Goal: Task Accomplishment & Management: Use online tool/utility

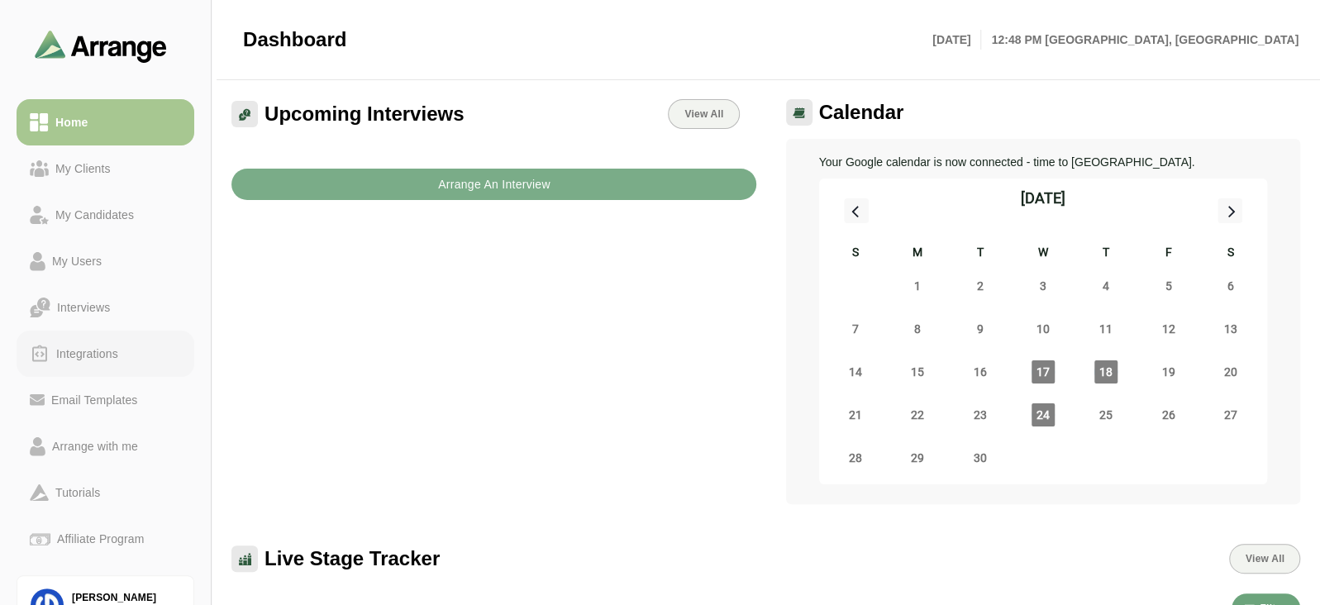
scroll to position [87, 0]
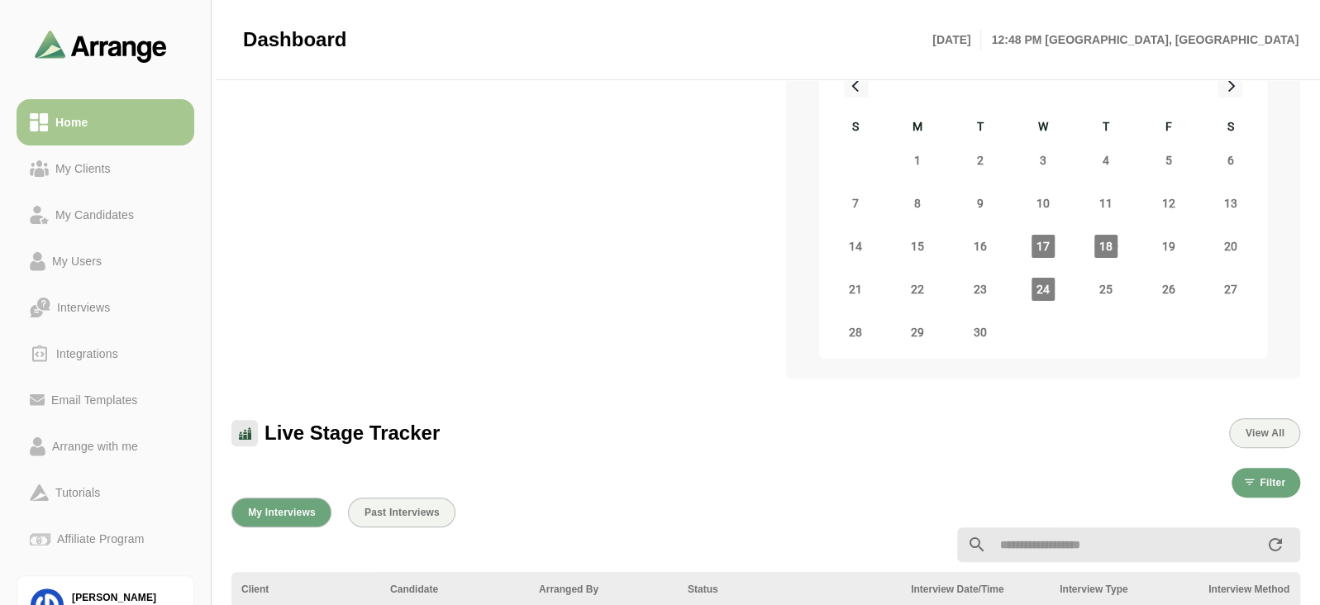
scroll to position [129, 0]
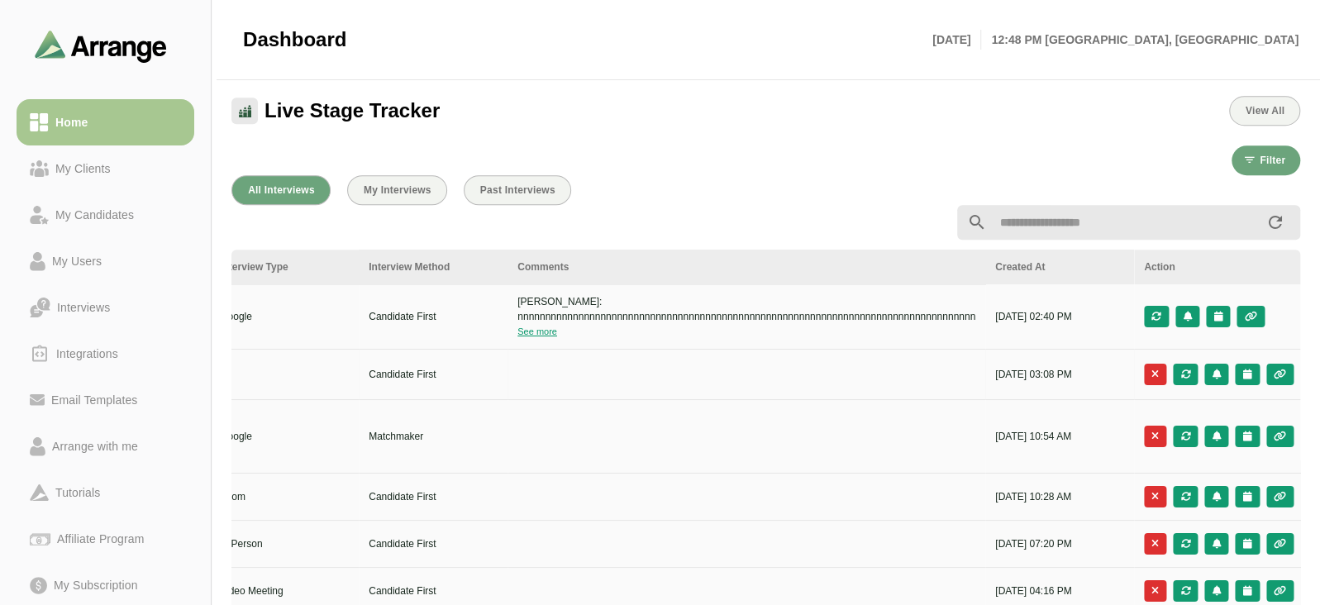
scroll to position [0, 844]
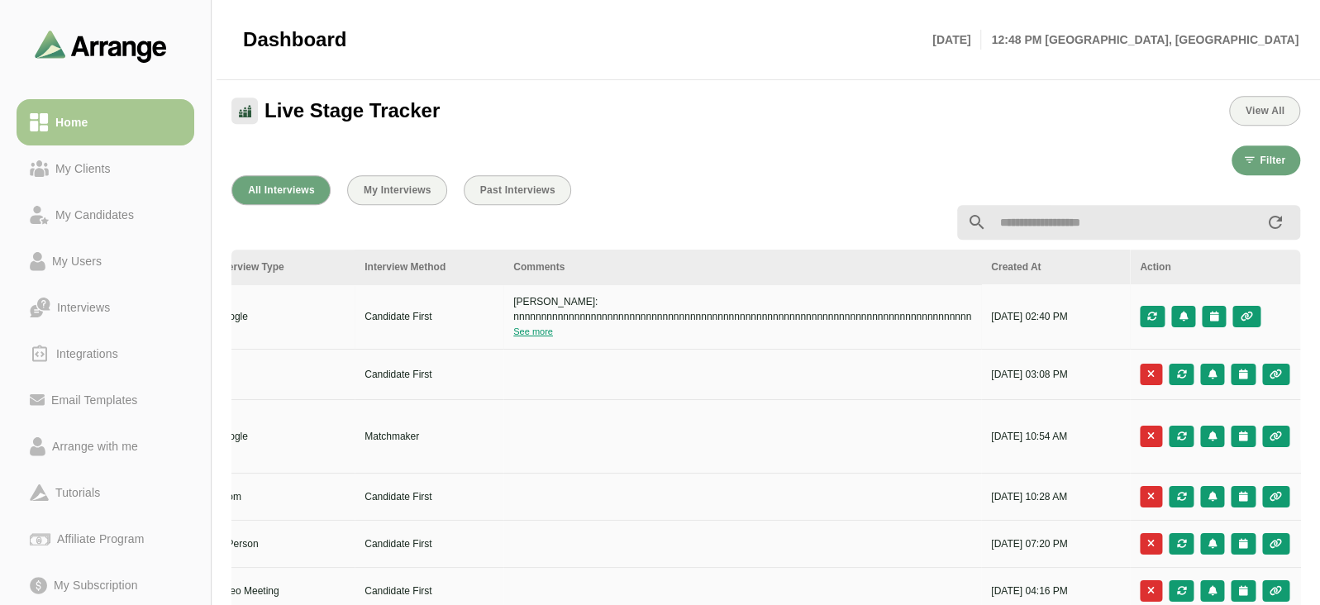
drag, startPoint x: 990, startPoint y: 313, endPoint x: 1128, endPoint y: 345, distance: 141.5
click at [1128, 345] on td "18th Jul, 2025 - 02:40 PM" at bounding box center [1055, 316] width 149 height 65
click at [925, 409] on td at bounding box center [742, 437] width 478 height 74
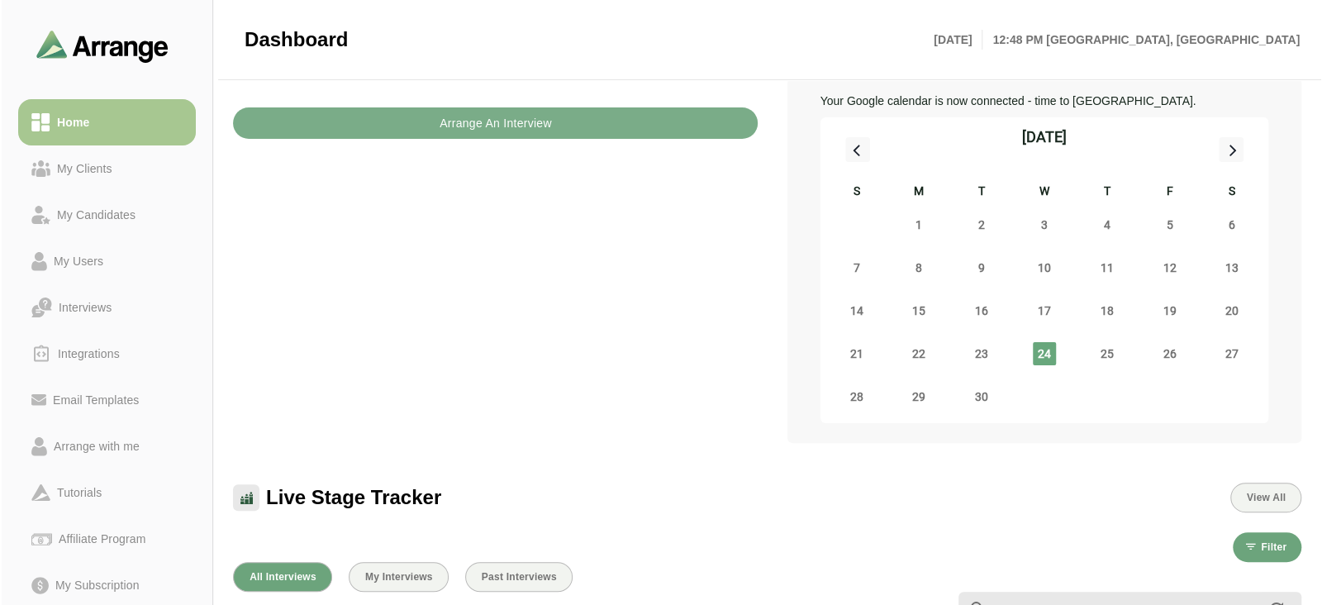
scroll to position [0, 0]
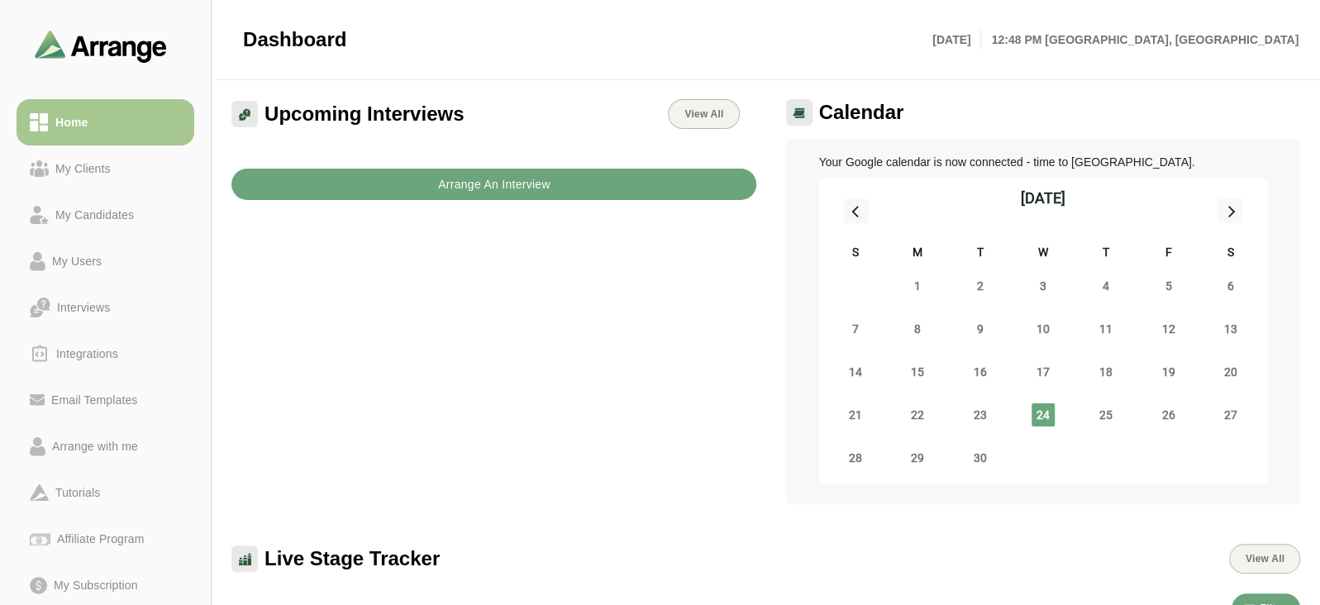
click at [451, 177] on b "Arrange An Interview" at bounding box center [493, 184] width 113 height 31
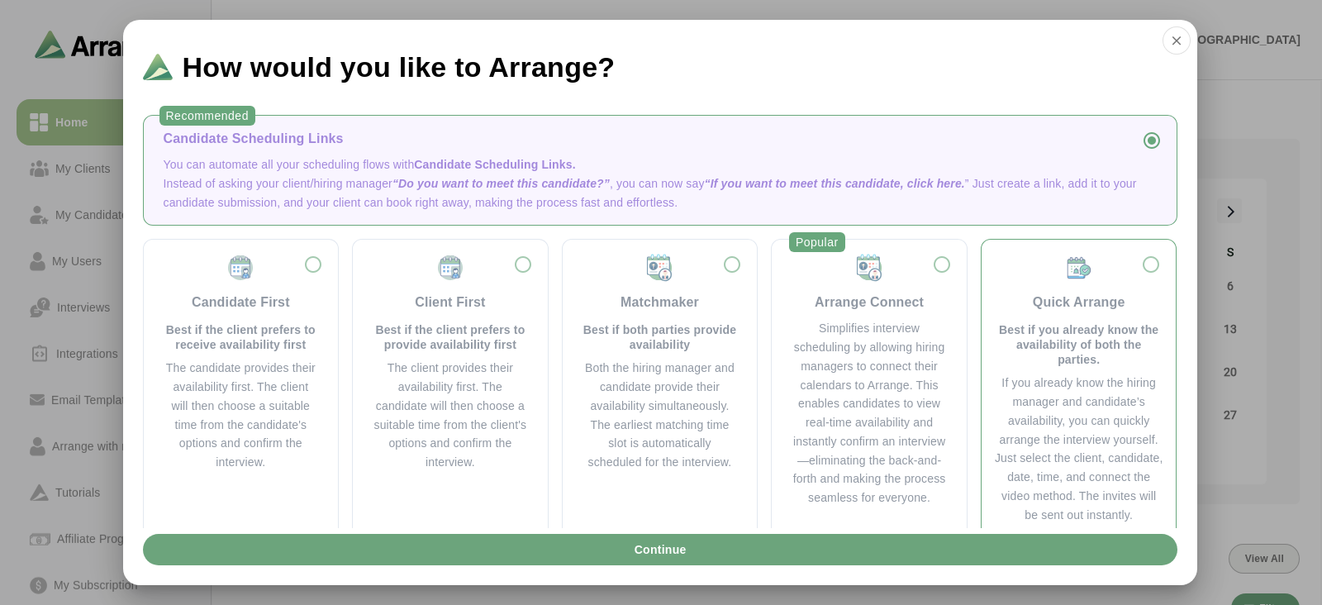
click at [1067, 410] on div "If you already know the hiring manager and candidate’s availability, you can qu…" at bounding box center [1079, 449] width 169 height 150
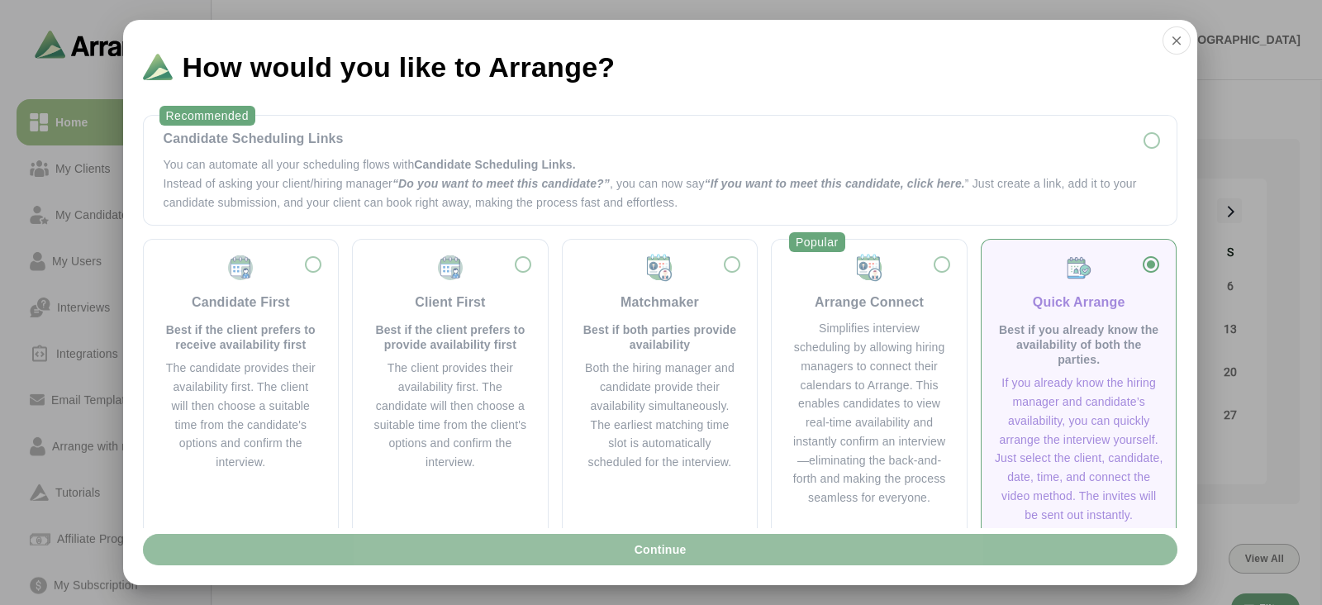
click at [862, 559] on button "Continue" at bounding box center [660, 549] width 1035 height 31
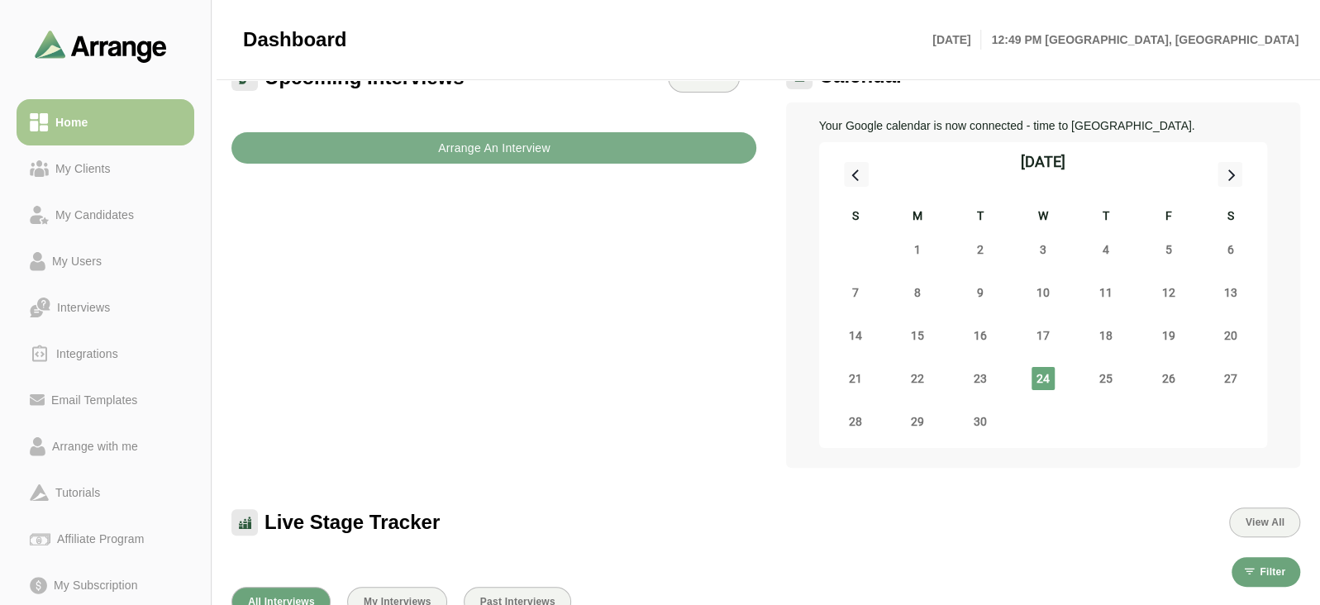
scroll to position [37, 0]
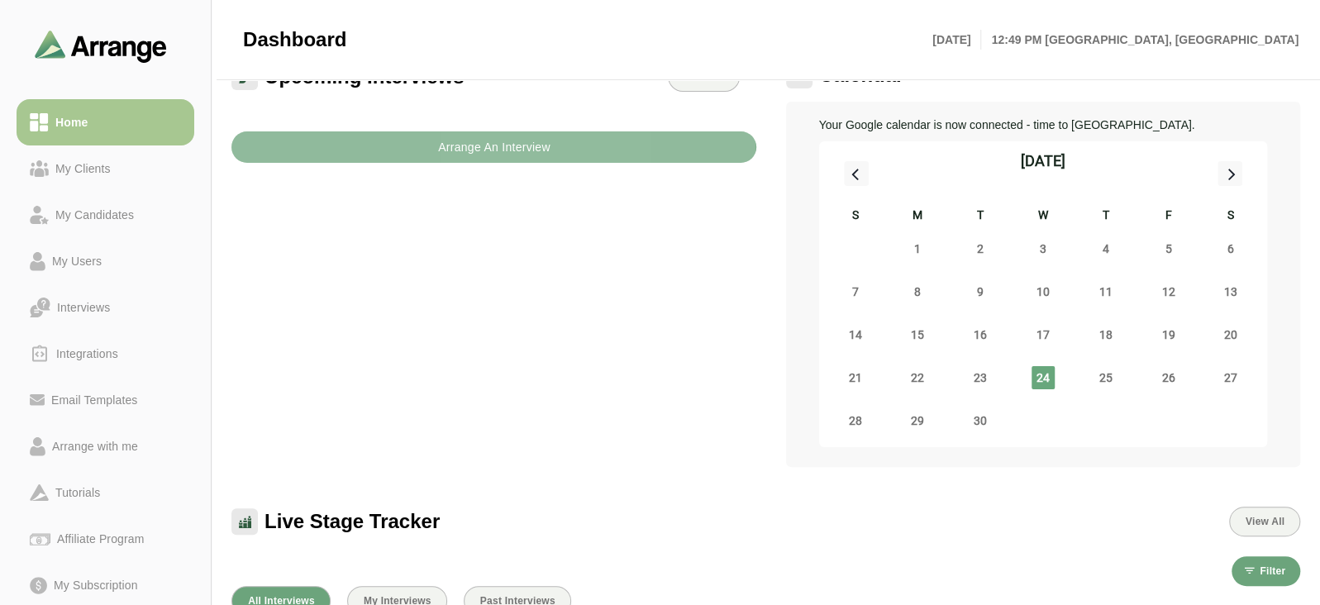
click at [463, 150] on b "Arrange An Interview" at bounding box center [493, 146] width 113 height 31
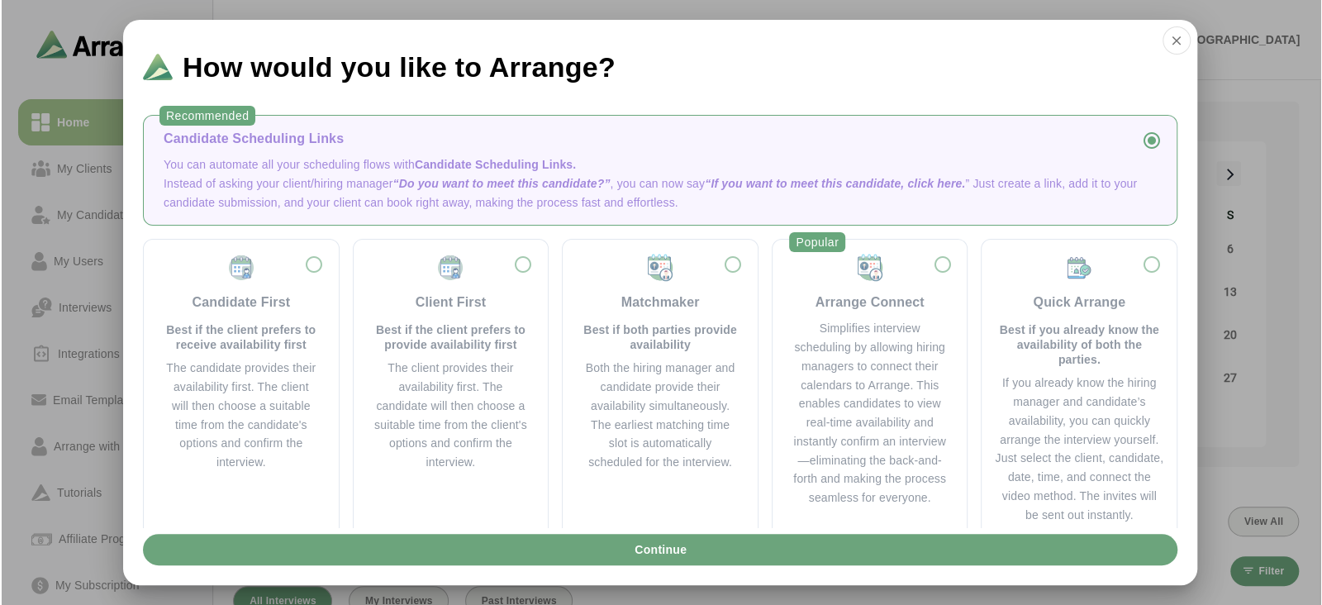
scroll to position [0, 0]
click at [1020, 408] on div "If you already know the hiring manager and candidate’s availability, you can qu…" at bounding box center [1079, 449] width 169 height 150
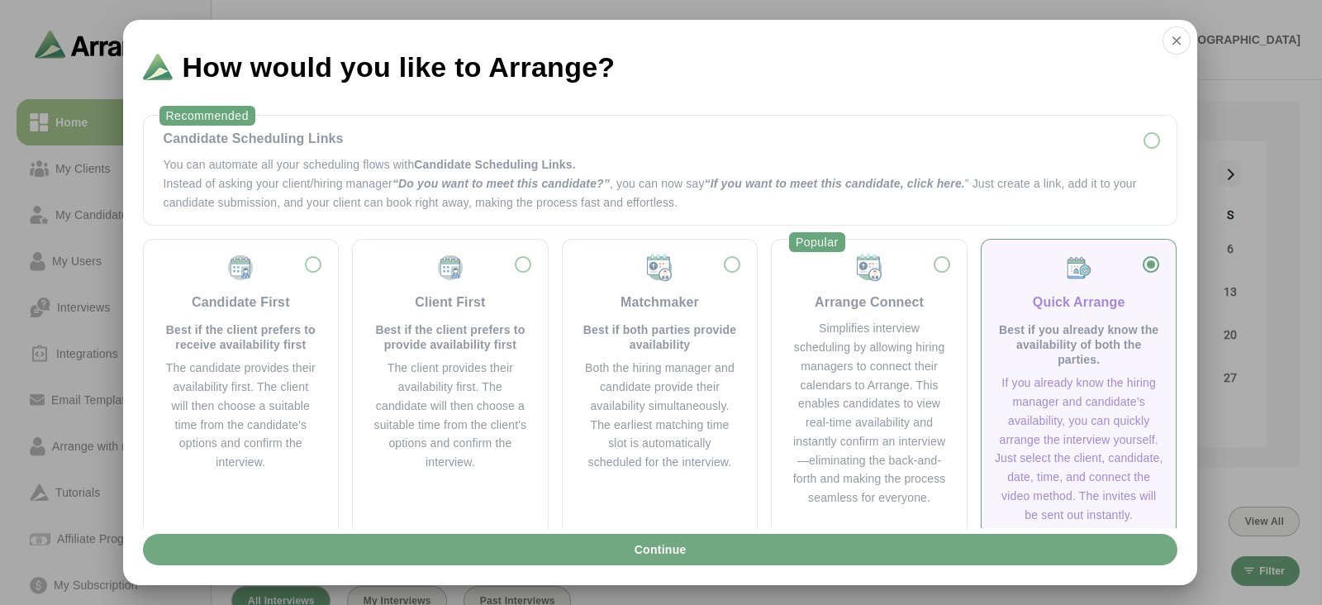
click at [844, 545] on button "Continue" at bounding box center [660, 549] width 1035 height 31
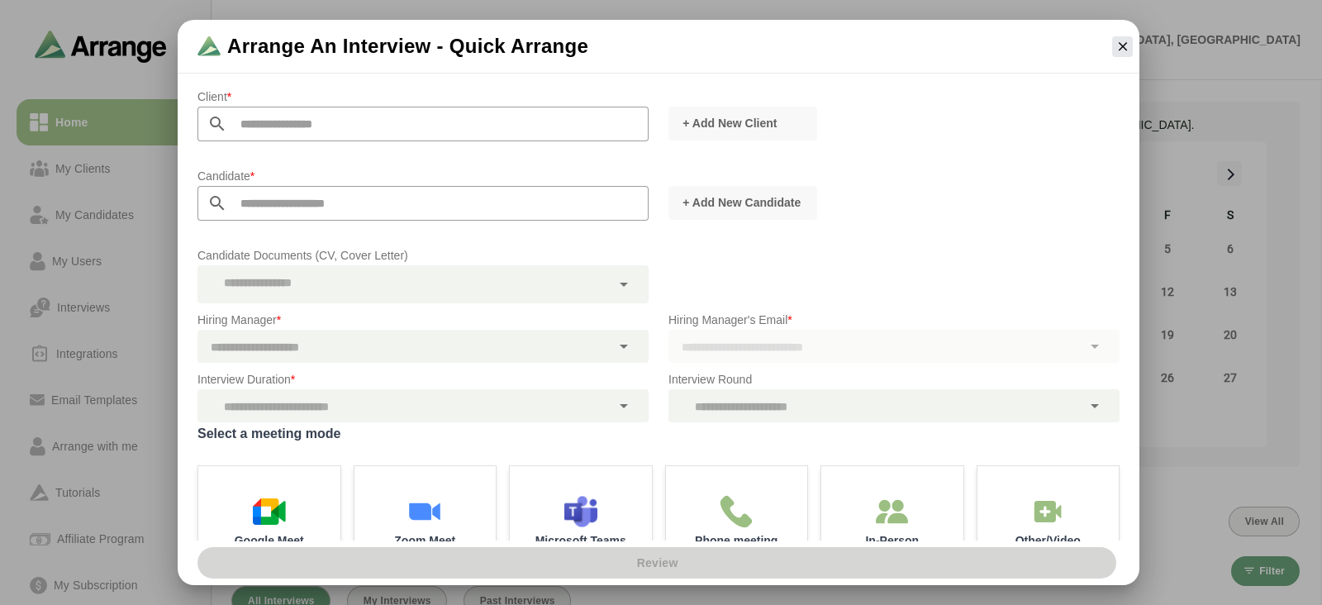
click at [1116, 43] on icon "button" at bounding box center [1123, 46] width 15 height 15
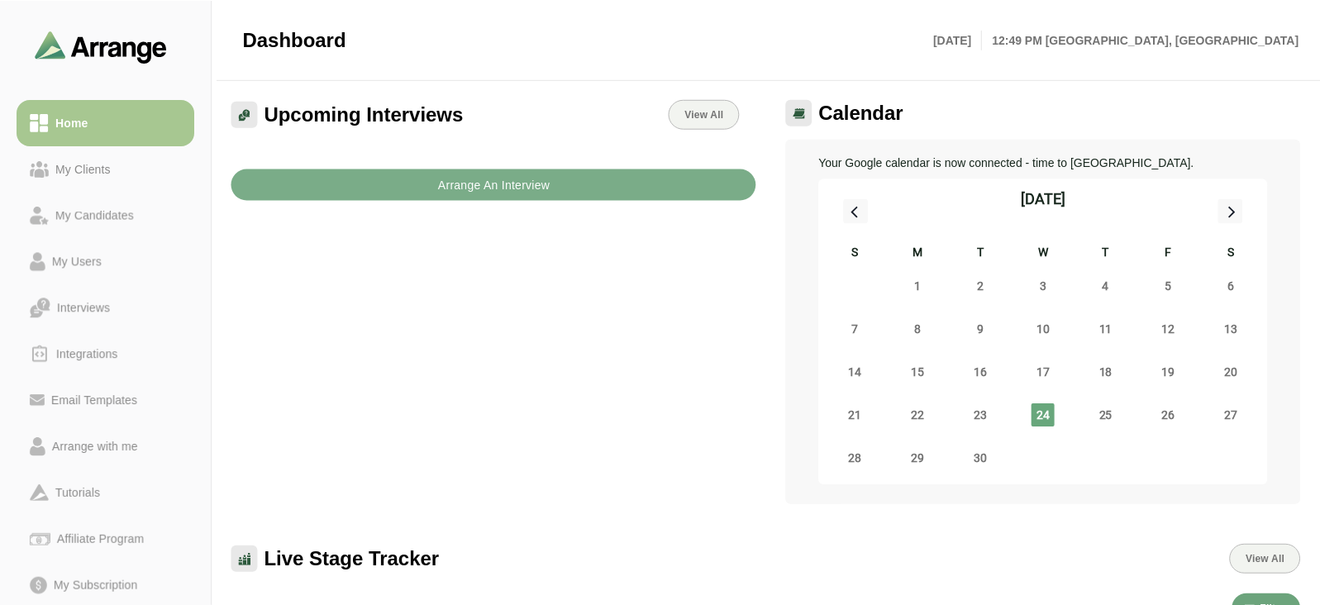
scroll to position [37, 0]
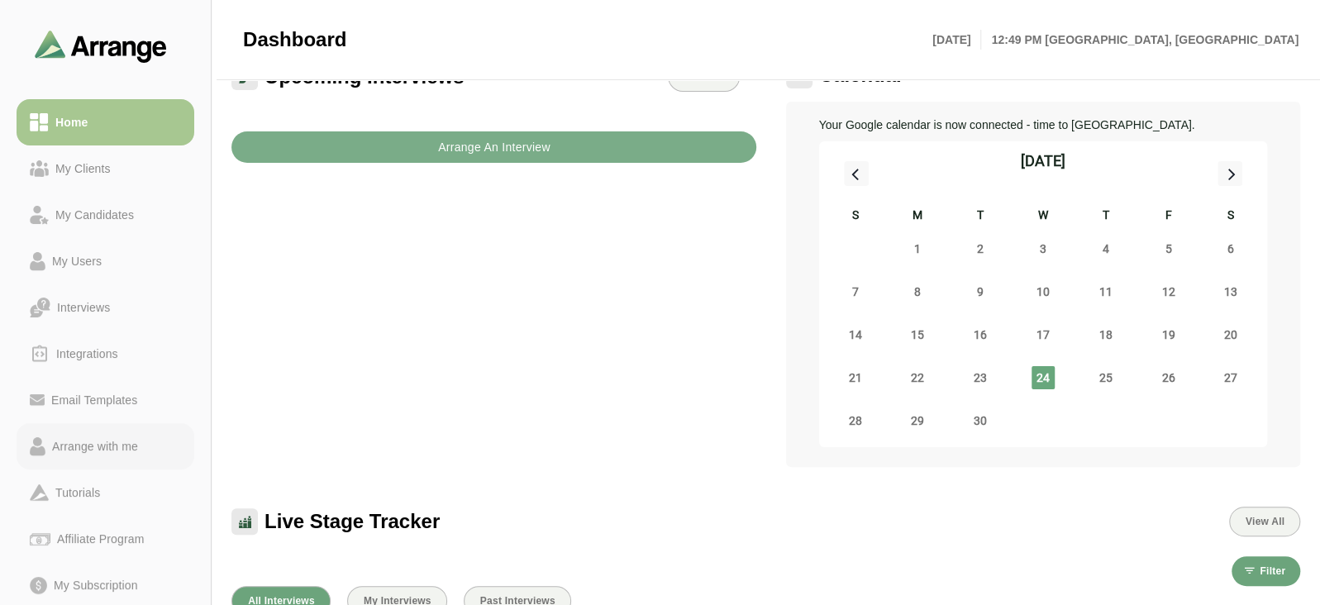
click at [88, 459] on link "Arrange with me" at bounding box center [106, 446] width 178 height 46
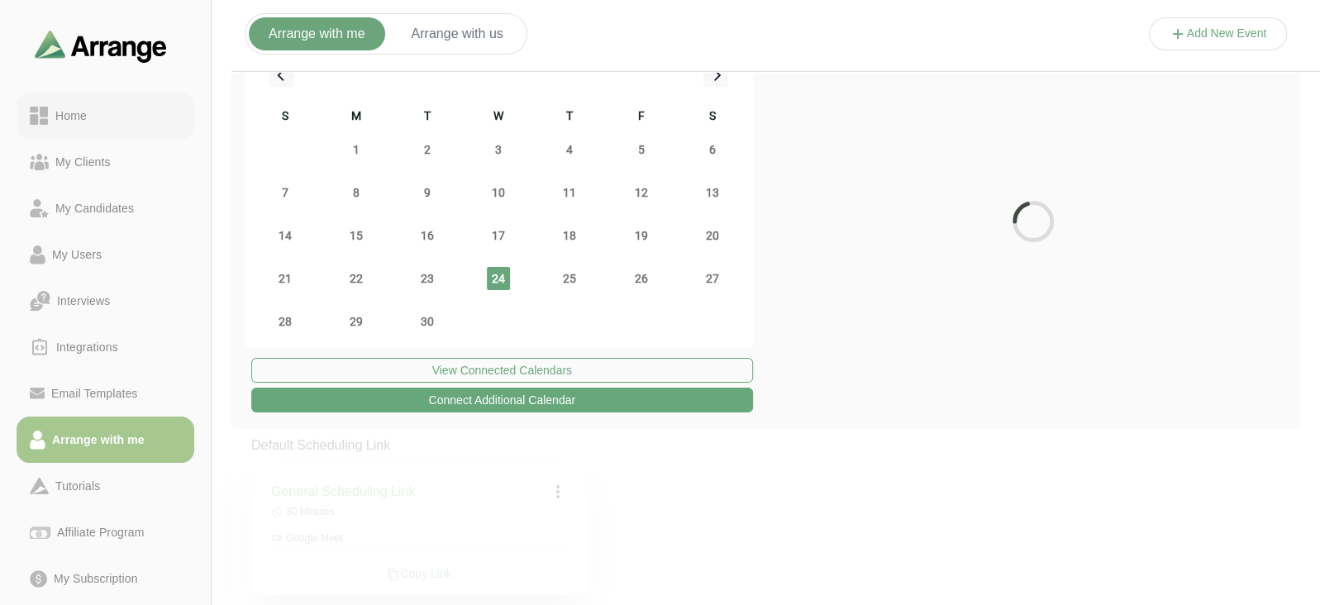
click at [75, 121] on div "Home" at bounding box center [71, 116] width 45 height 20
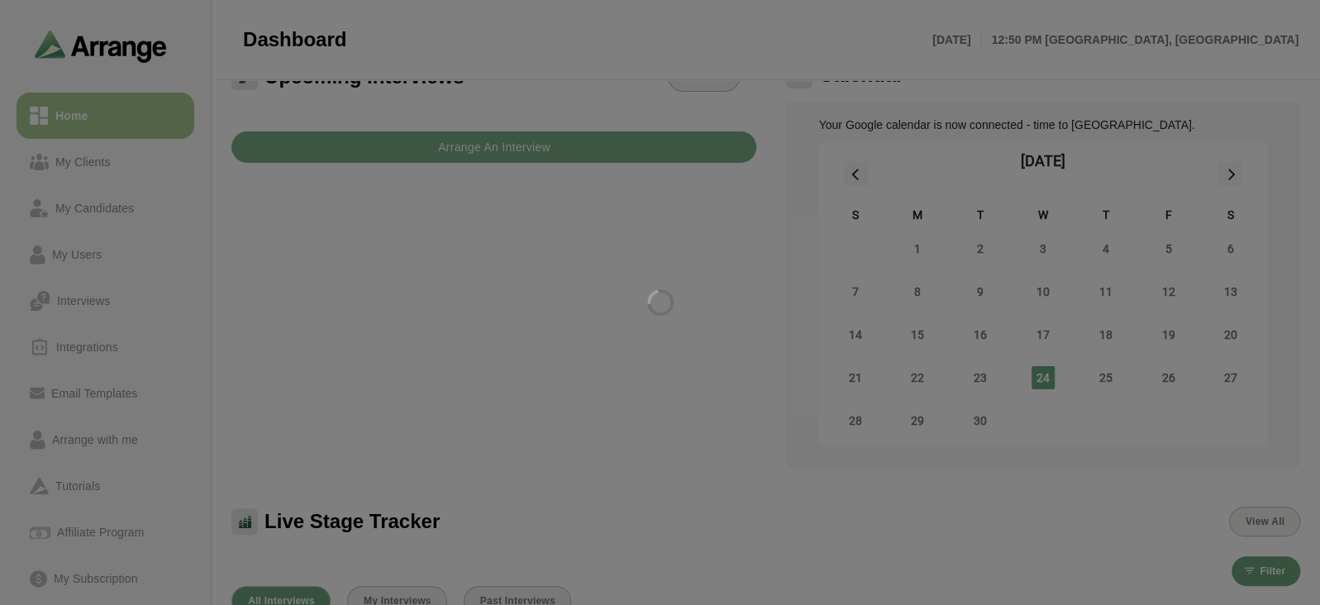
click at [289, 142] on div at bounding box center [660, 302] width 1320 height 605
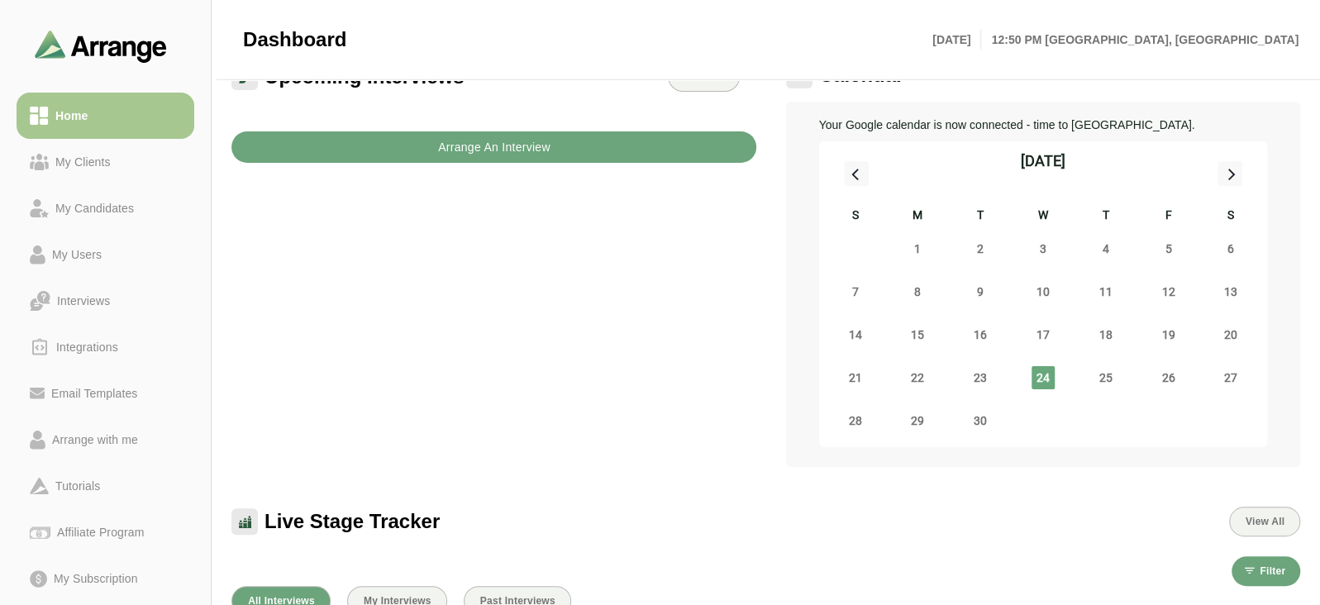
click at [314, 142] on button "Arrange An Interview" at bounding box center [493, 146] width 525 height 31
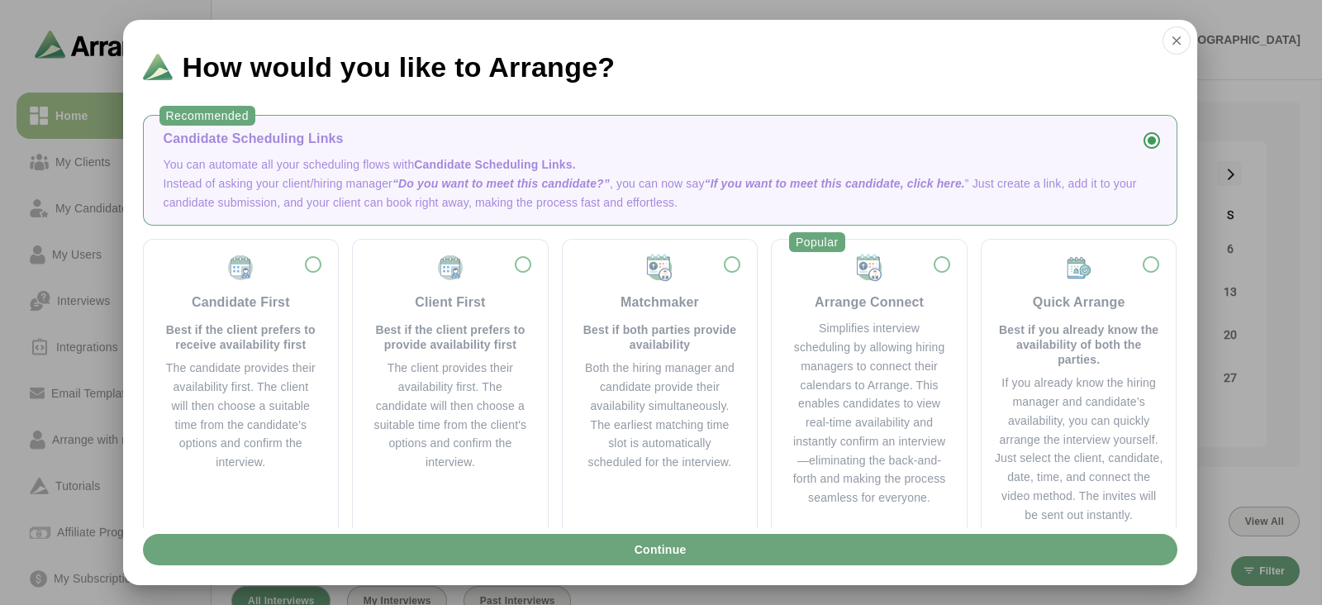
click at [459, 163] on span "Candidate Scheduling Links." at bounding box center [494, 164] width 161 height 13
click at [468, 559] on button "Continue" at bounding box center [660, 549] width 1035 height 31
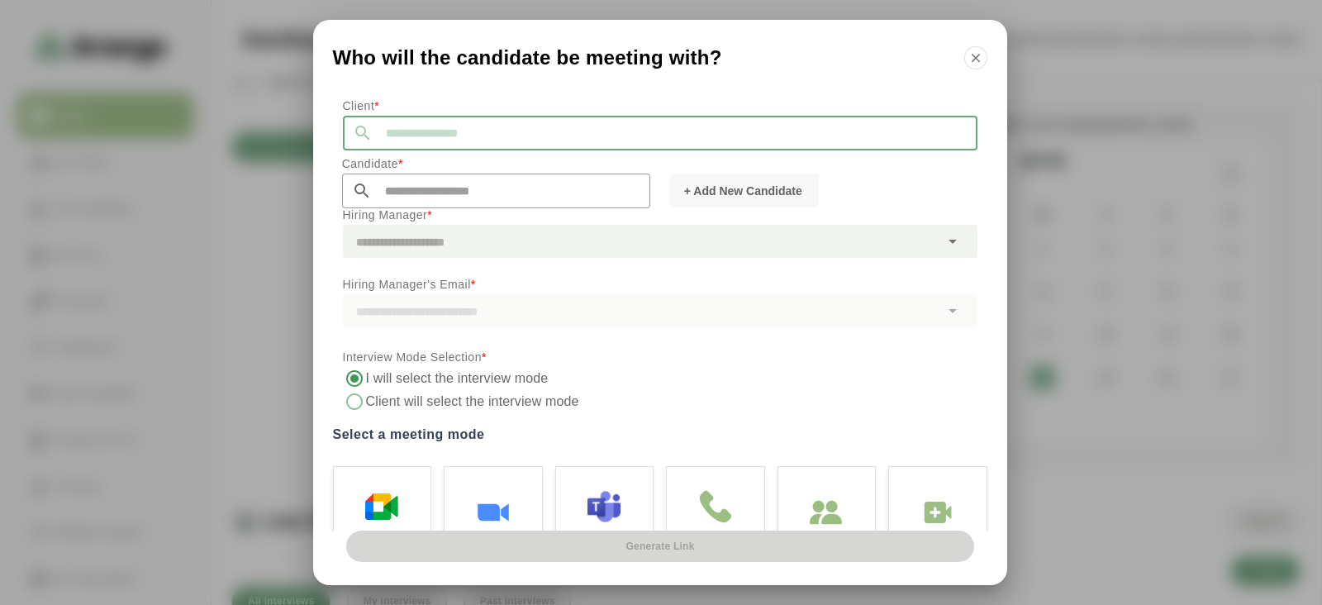
click at [525, 121] on input "text" at bounding box center [675, 133] width 605 height 35
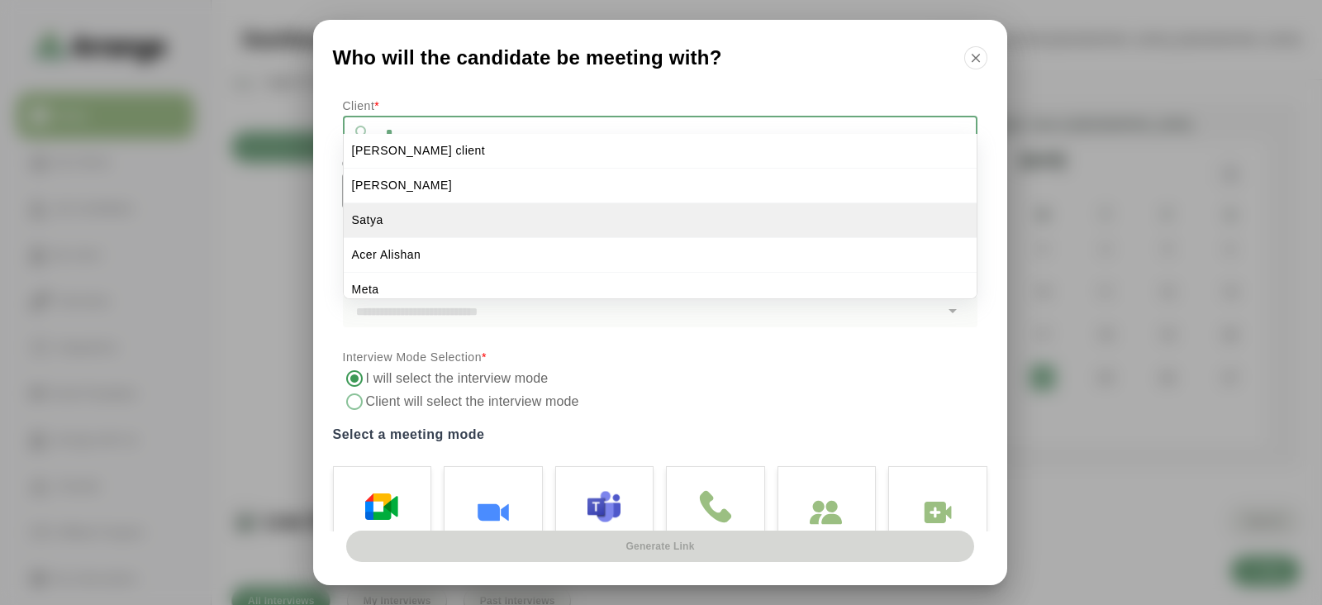
click at [484, 221] on li "Satya" at bounding box center [660, 220] width 633 height 35
type input "*****"
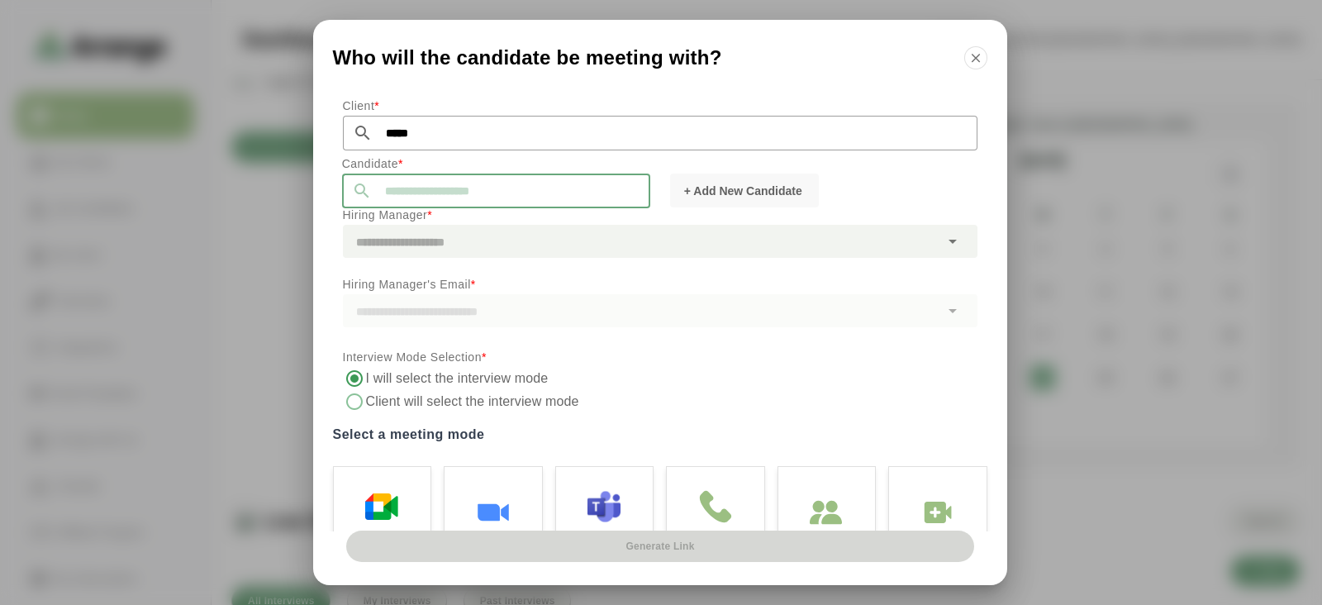
click at [443, 181] on input "text" at bounding box center [511, 191] width 278 height 35
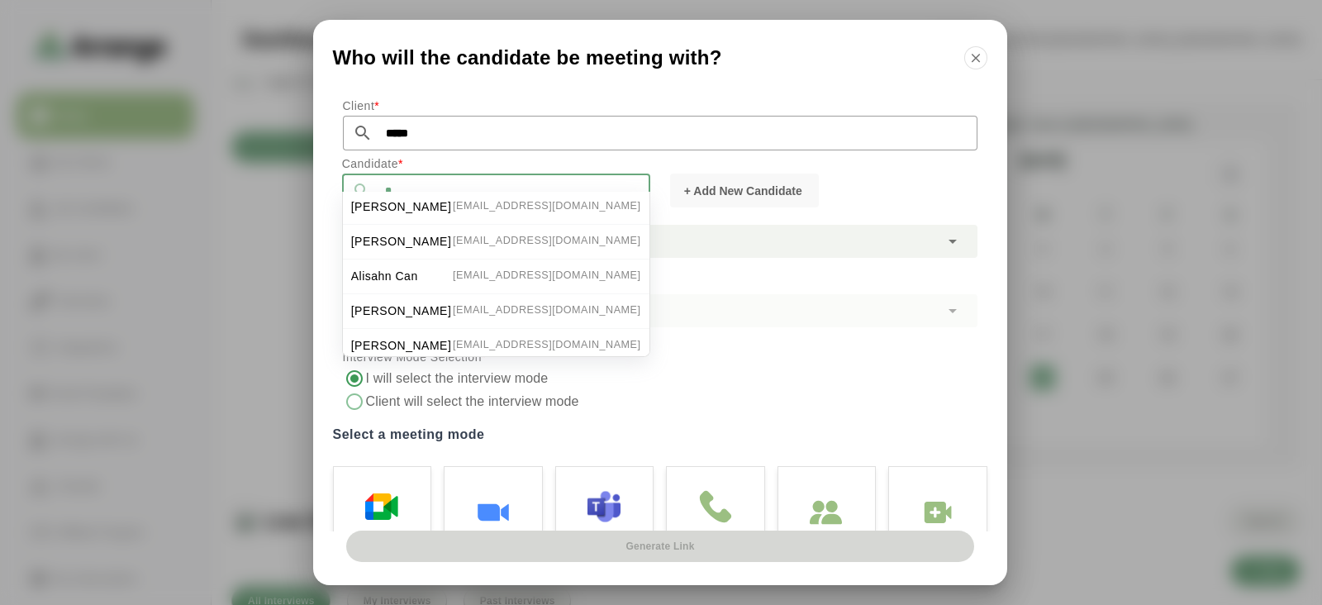
scroll to position [96, 0]
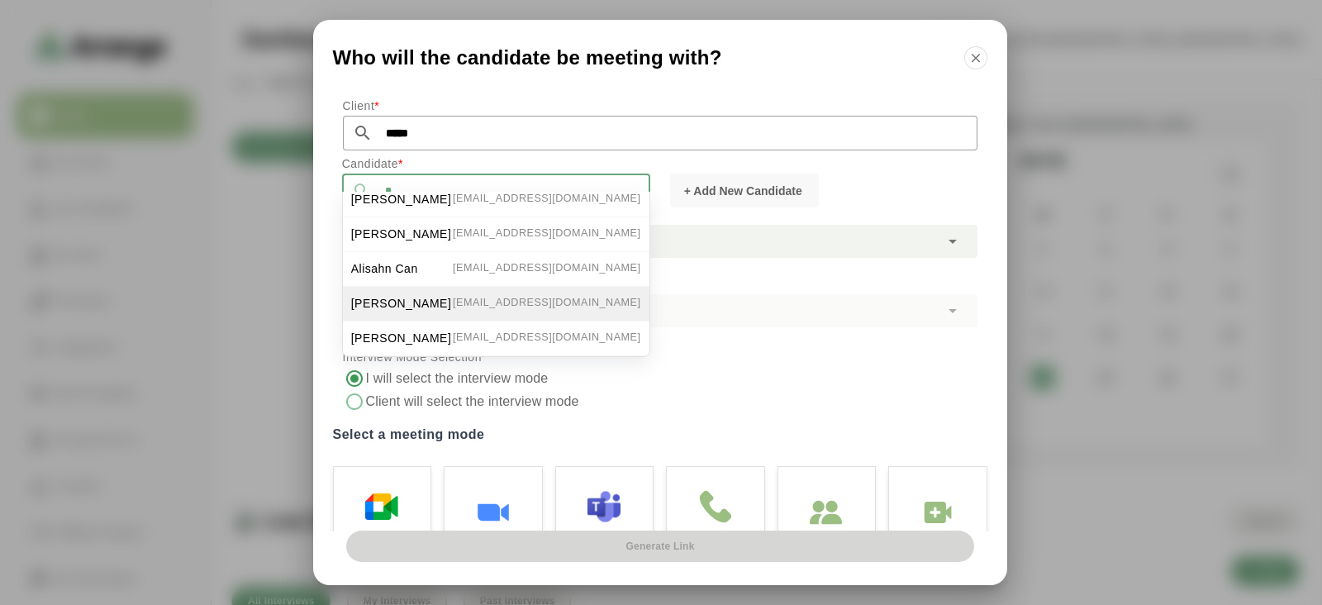
click at [455, 287] on li "Satya Singh satya@byldd.com" at bounding box center [496, 304] width 307 height 35
type input "**********"
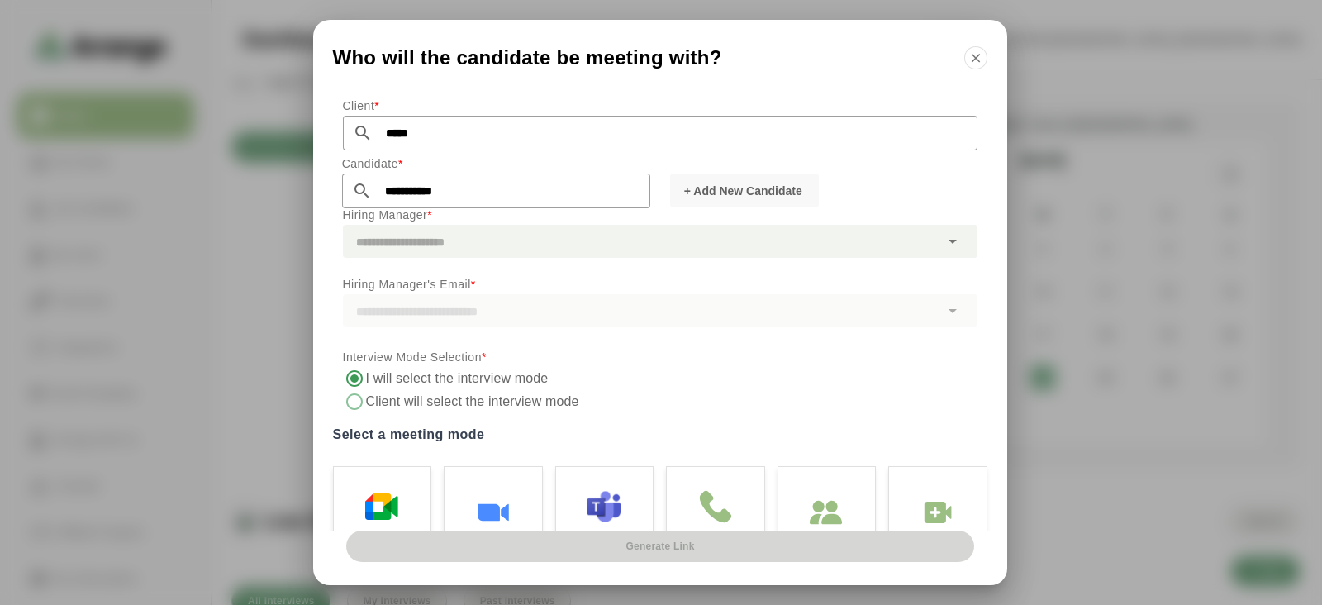
click at [427, 243] on div at bounding box center [641, 241] width 597 height 33
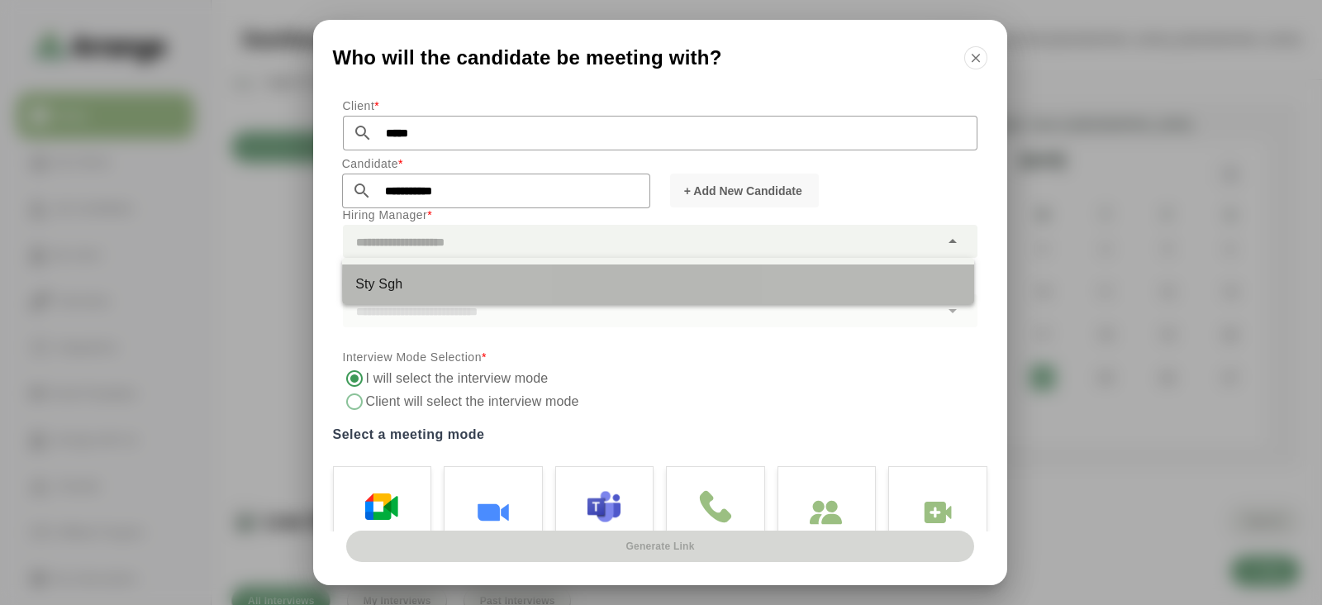
click at [438, 291] on div "Sty Sgh" at bounding box center [658, 284] width 606 height 20
type input "*******"
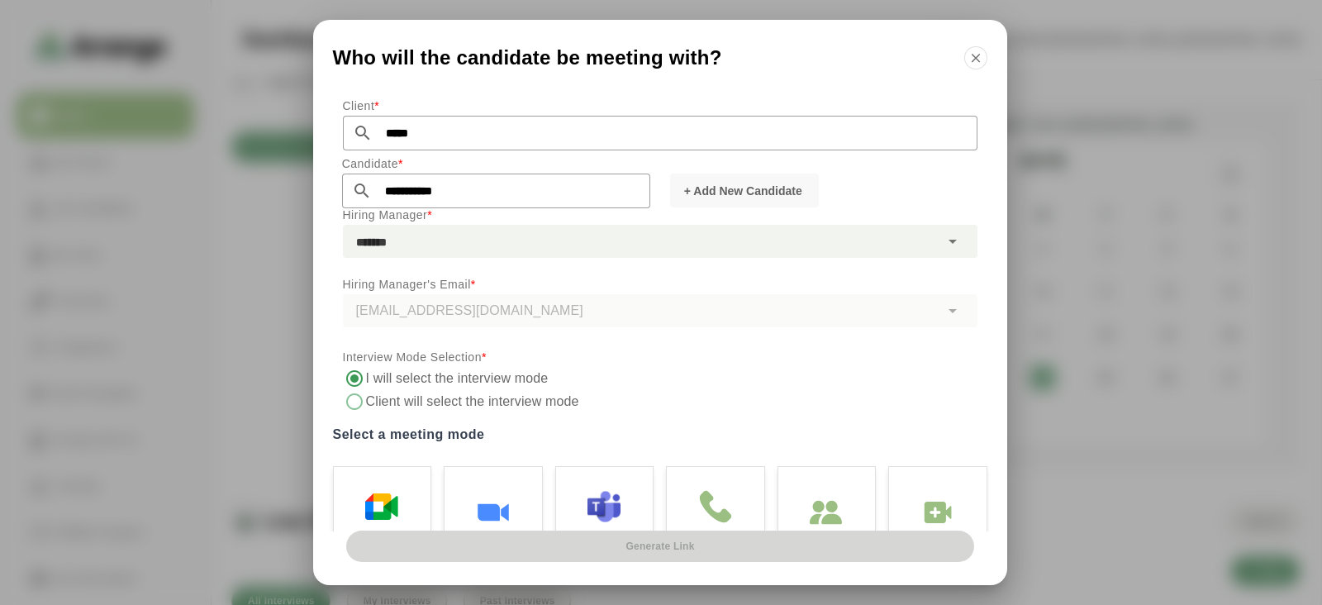
scroll to position [149, 0]
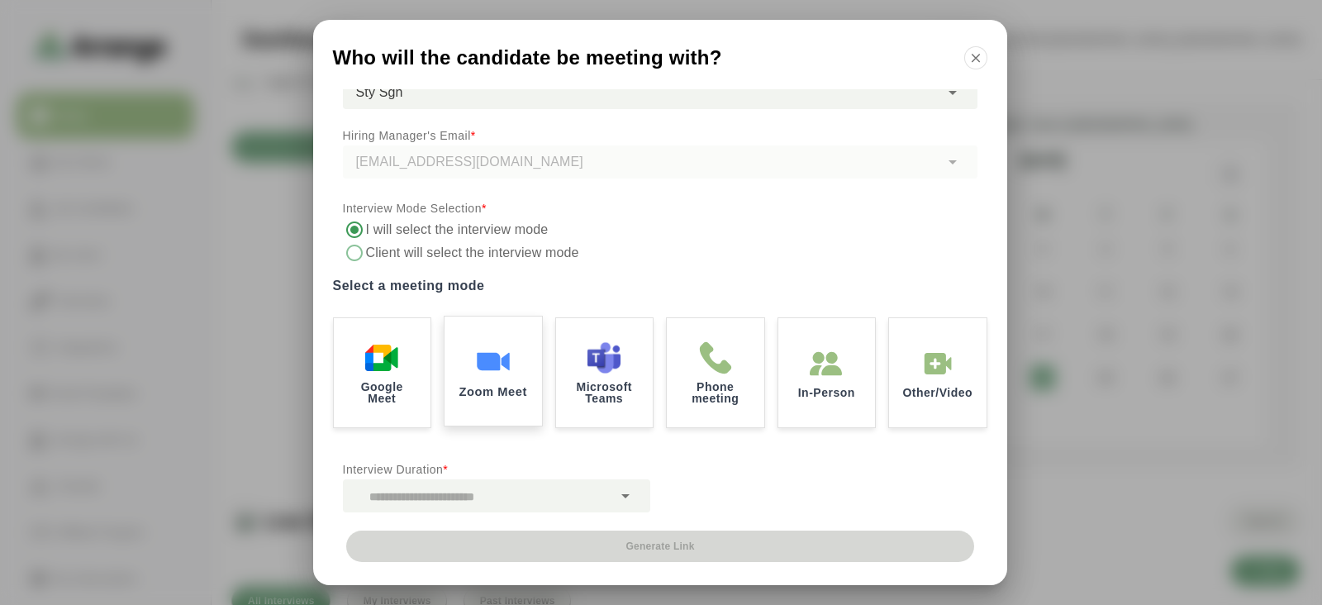
click at [465, 376] on div "Zoom Meet" at bounding box center [493, 371] width 102 height 115
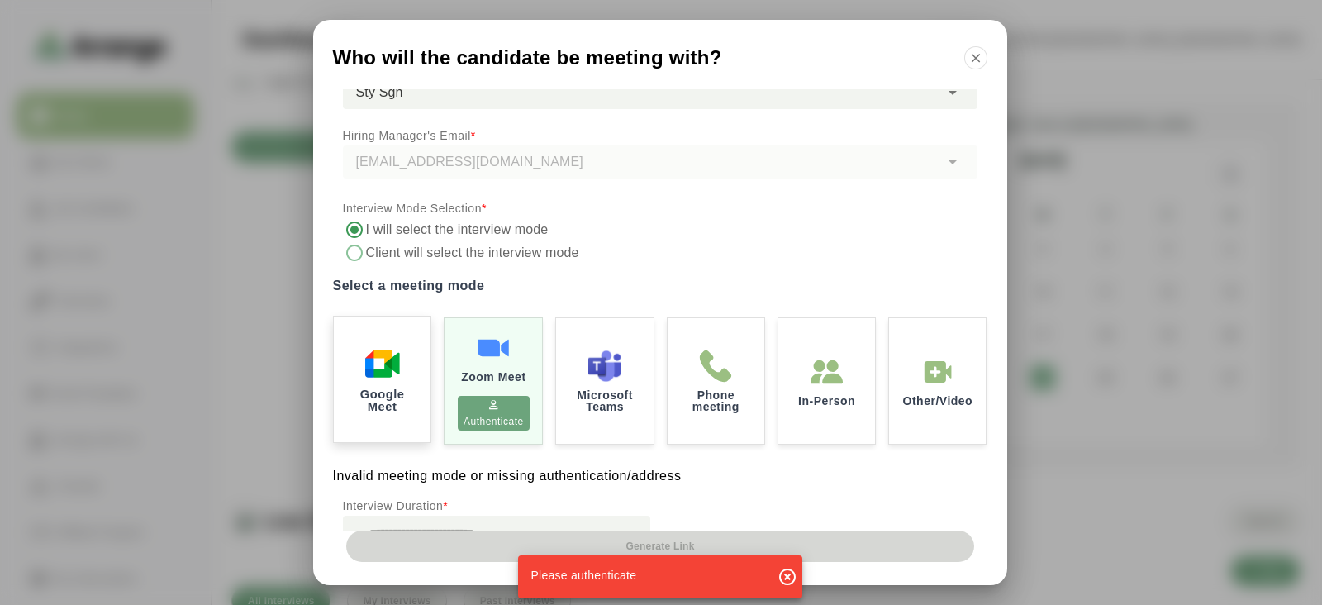
click at [392, 369] on img at bounding box center [381, 363] width 35 height 35
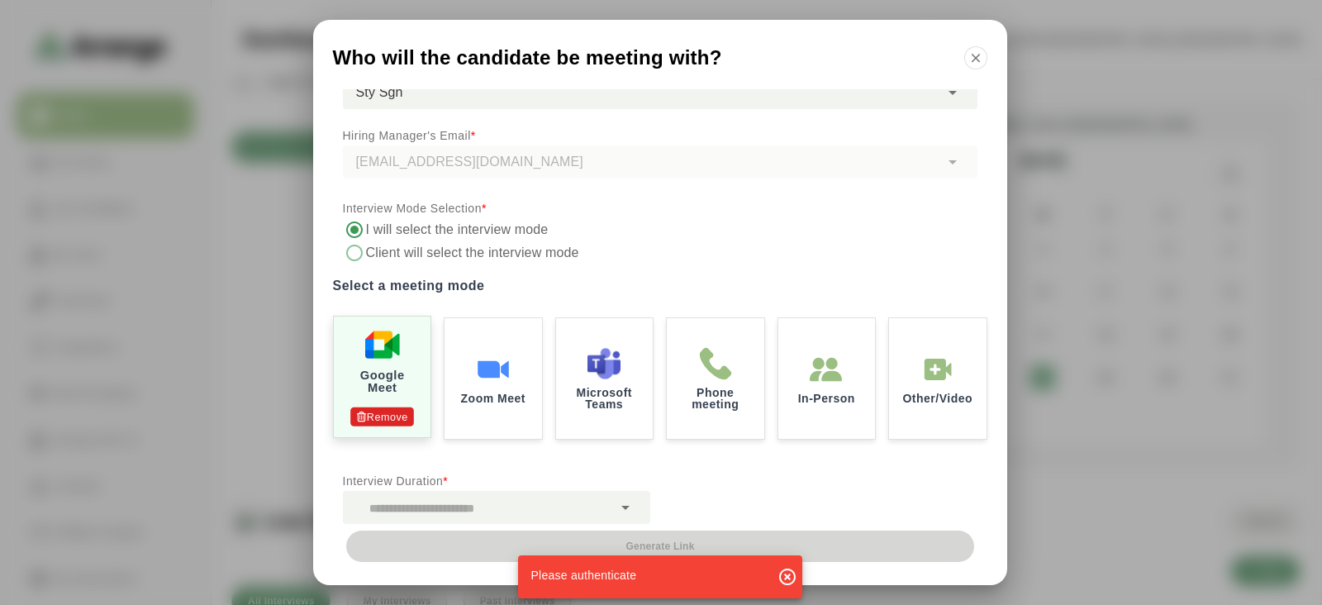
scroll to position [160, 0]
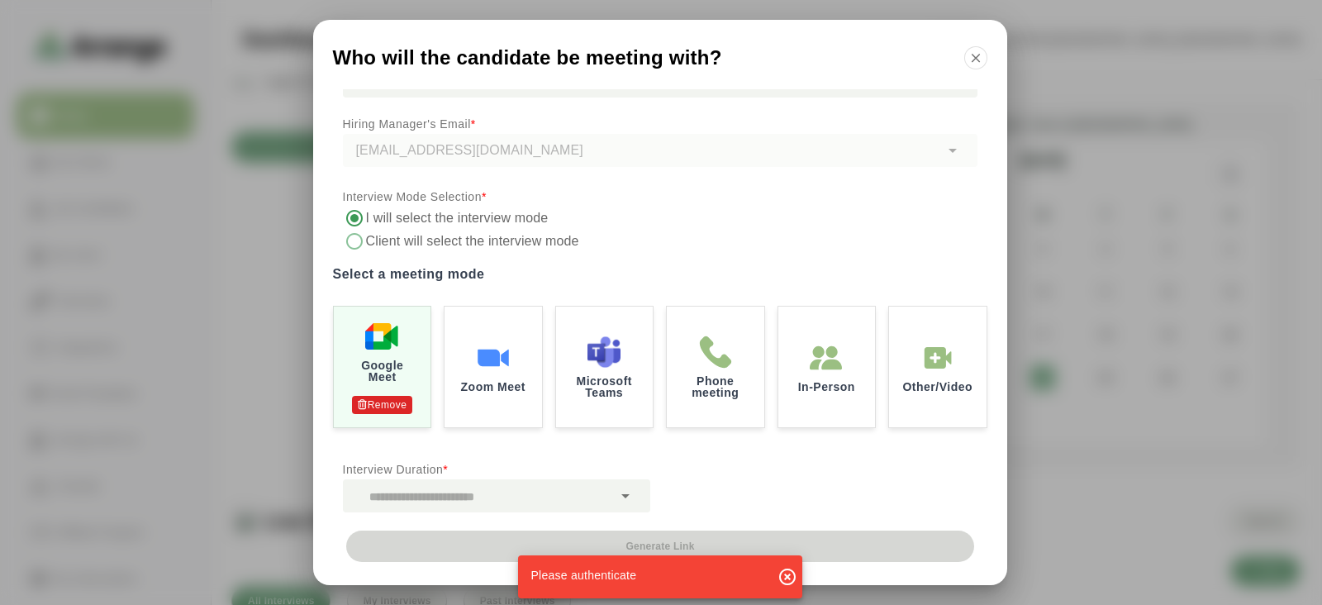
click at [462, 492] on div at bounding box center [477, 495] width 269 height 33
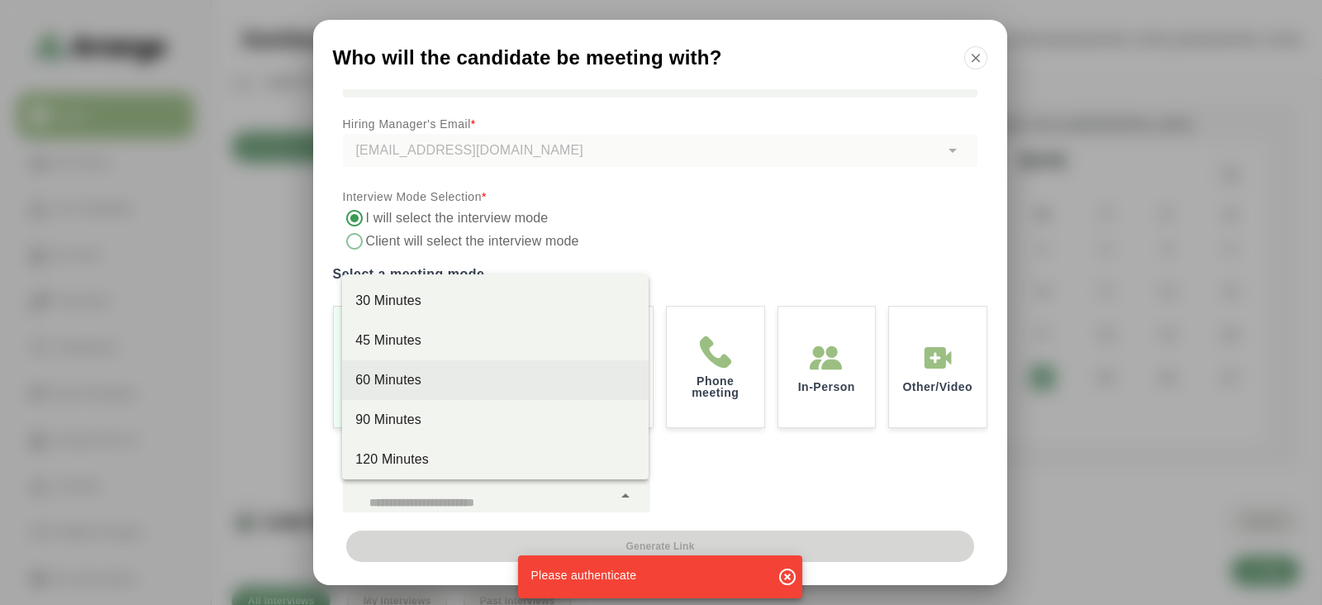
click at [459, 376] on div "60 Minutes" at bounding box center [494, 380] width 279 height 20
type input "****"
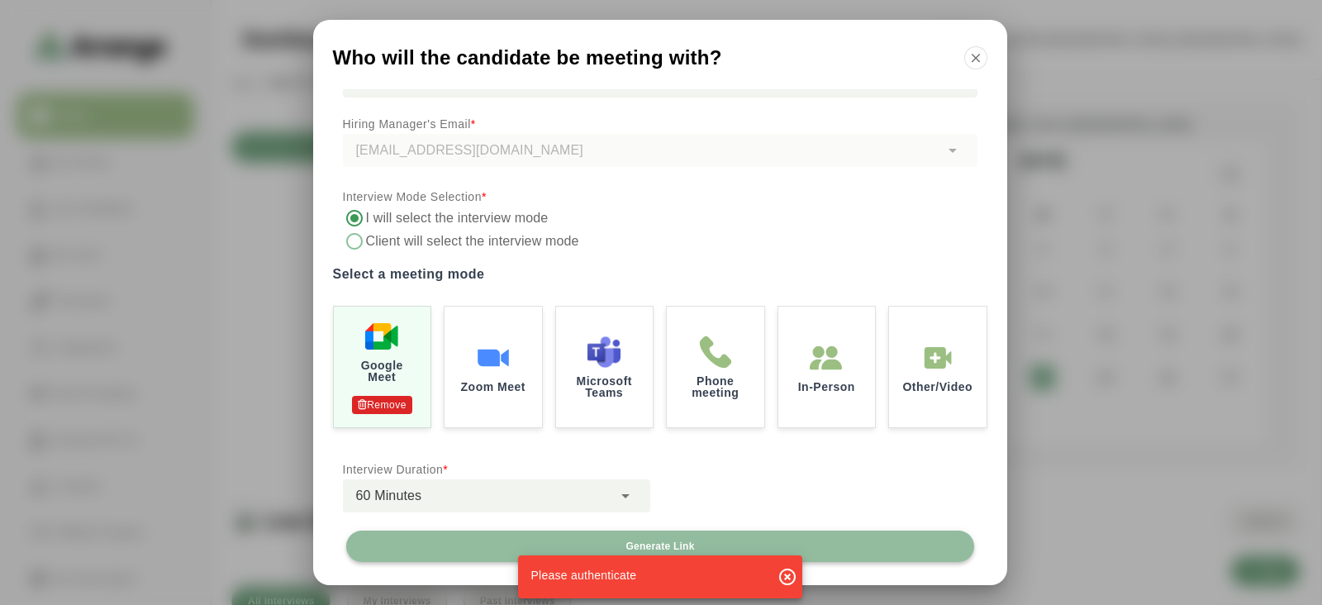
click at [446, 555] on button "Generate Link" at bounding box center [660, 546] width 628 height 31
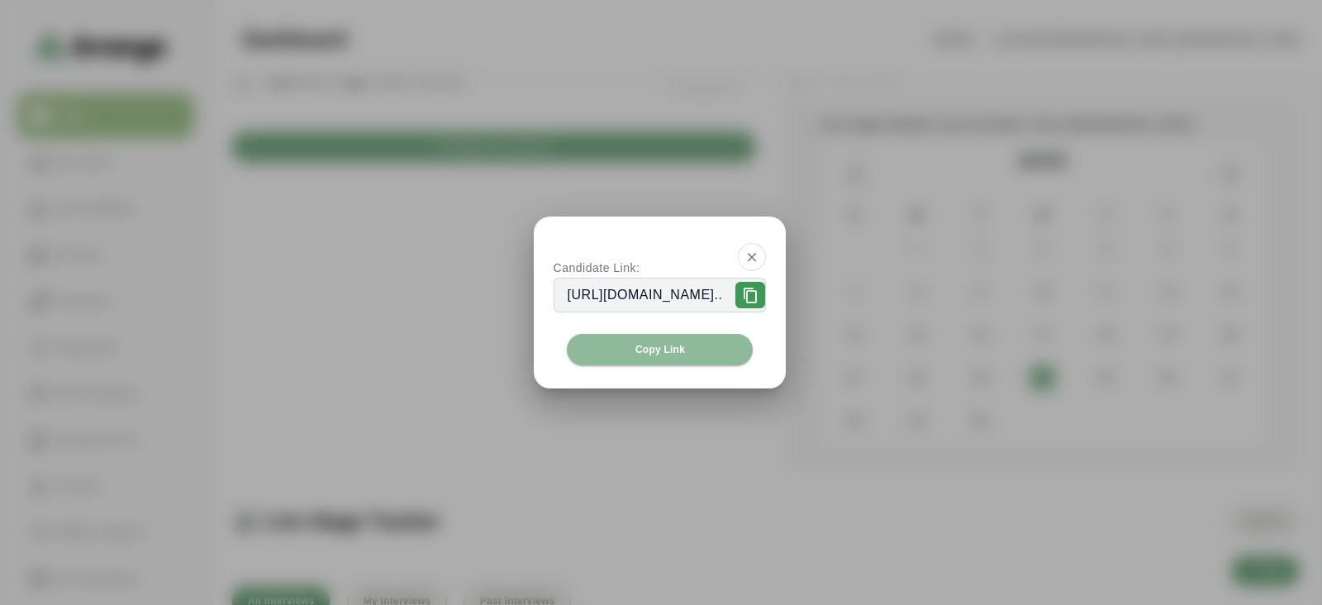
click at [765, 305] on div at bounding box center [750, 295] width 30 height 26
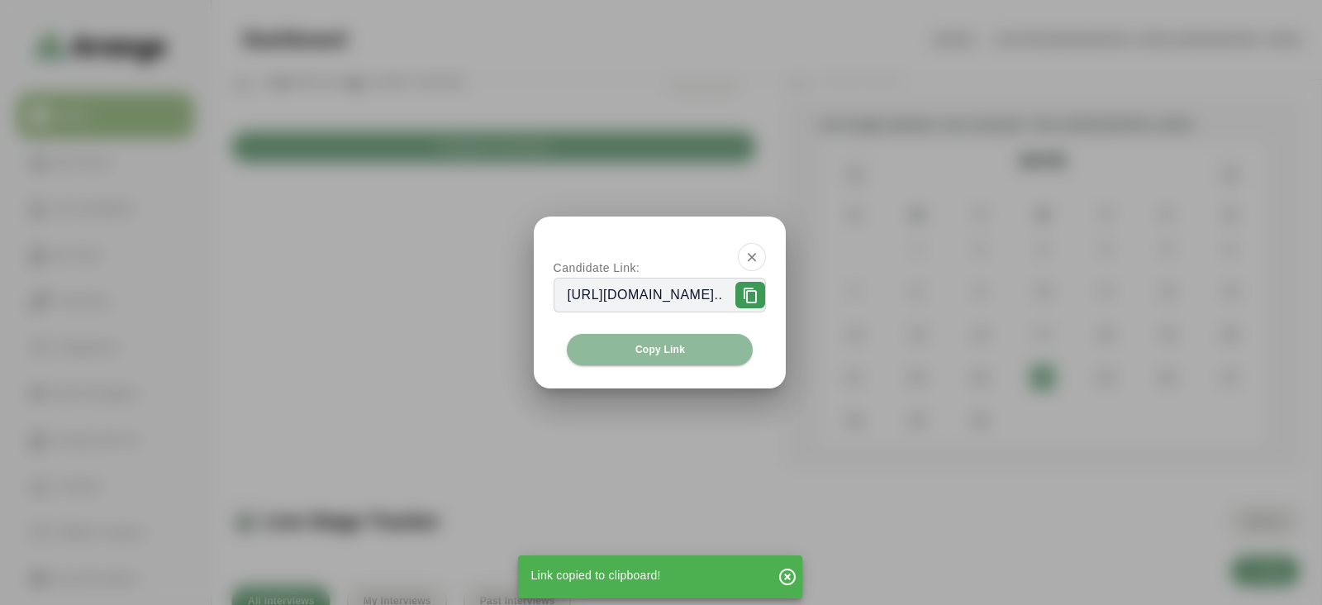
click at [759, 299] on icon at bounding box center [750, 296] width 17 height 17
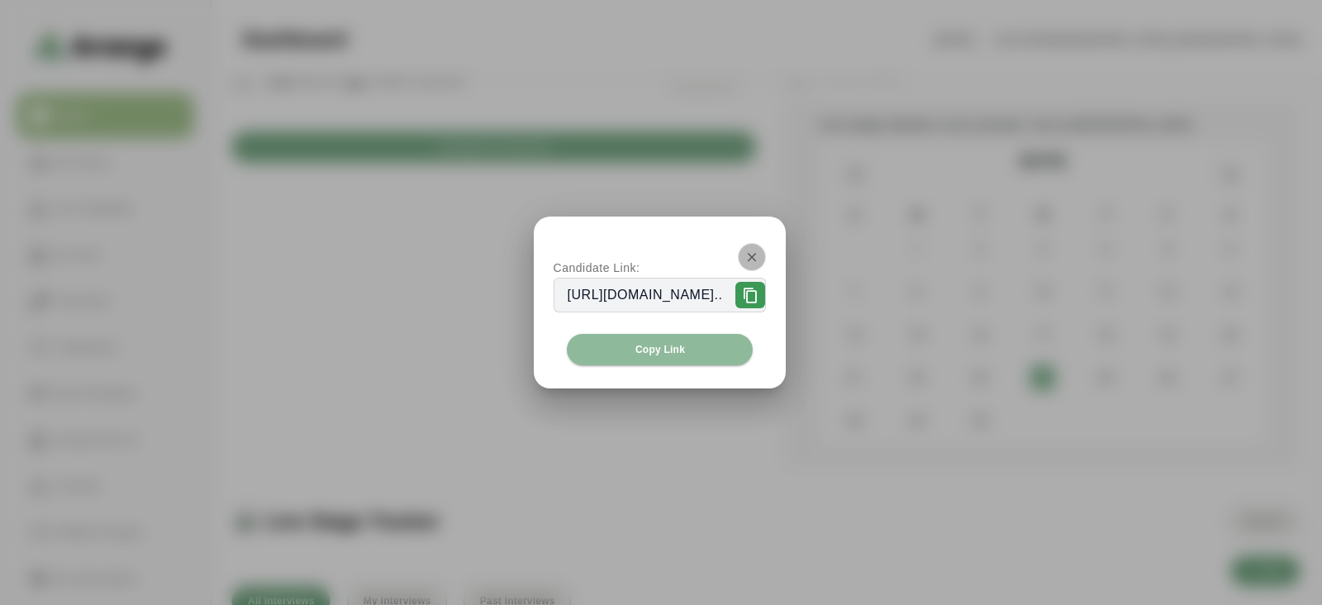
click at [759, 250] on icon "button" at bounding box center [752, 257] width 15 height 15
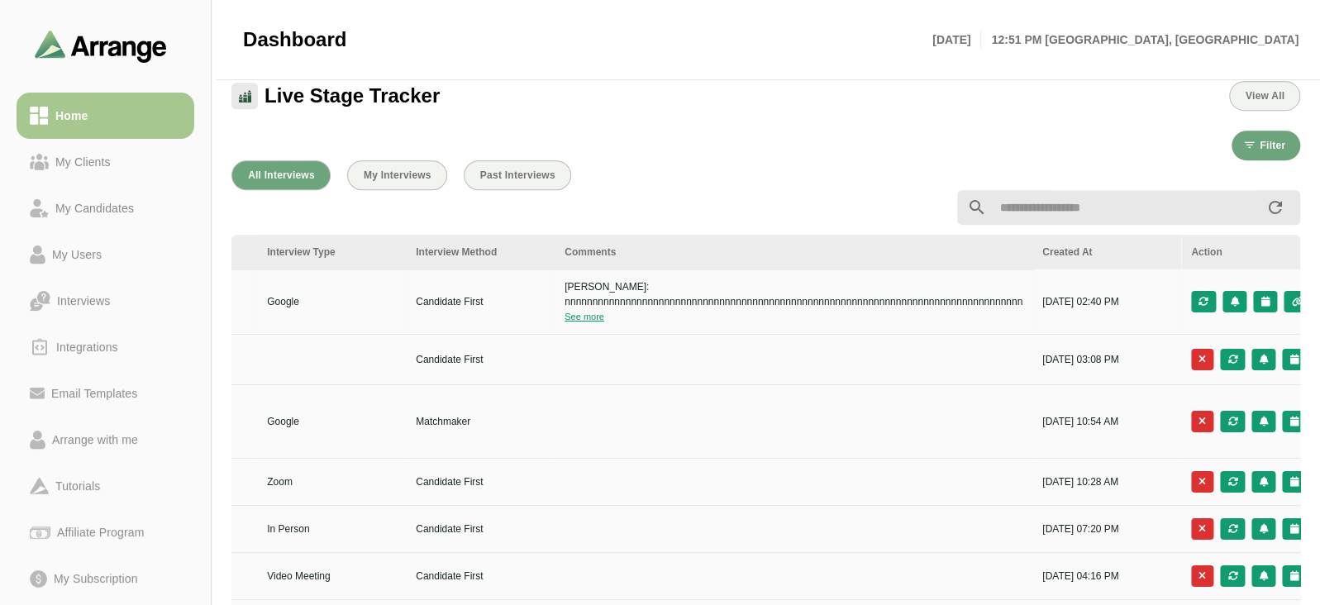
scroll to position [0, 0]
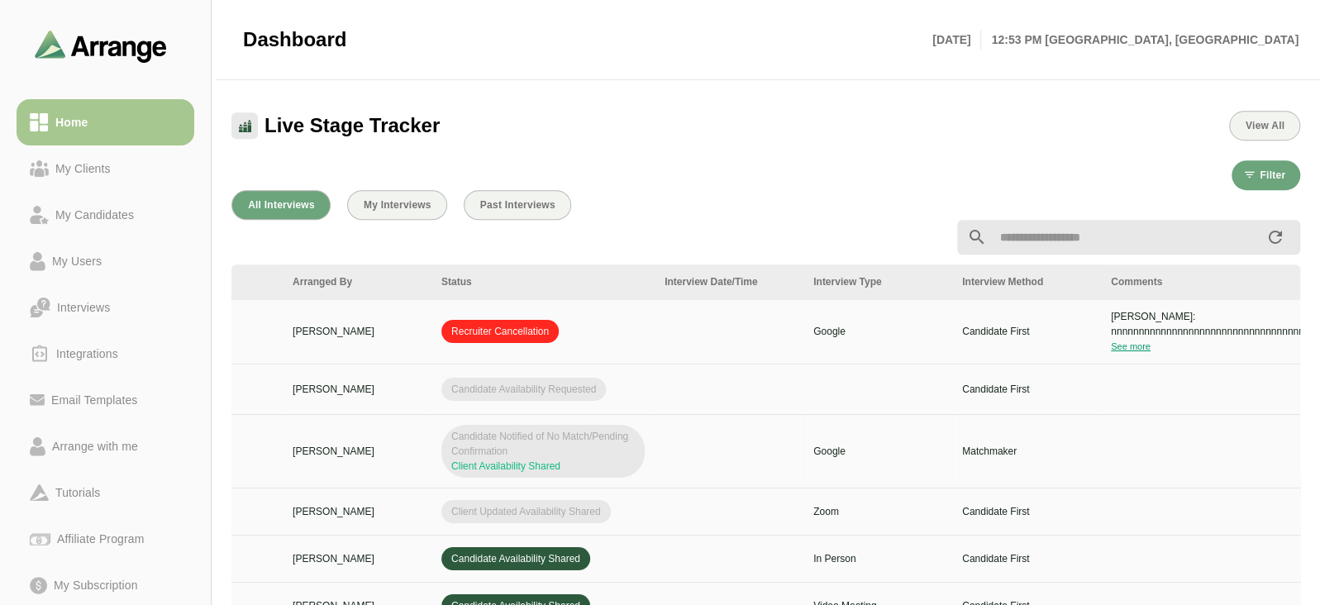
scroll to position [0, 231]
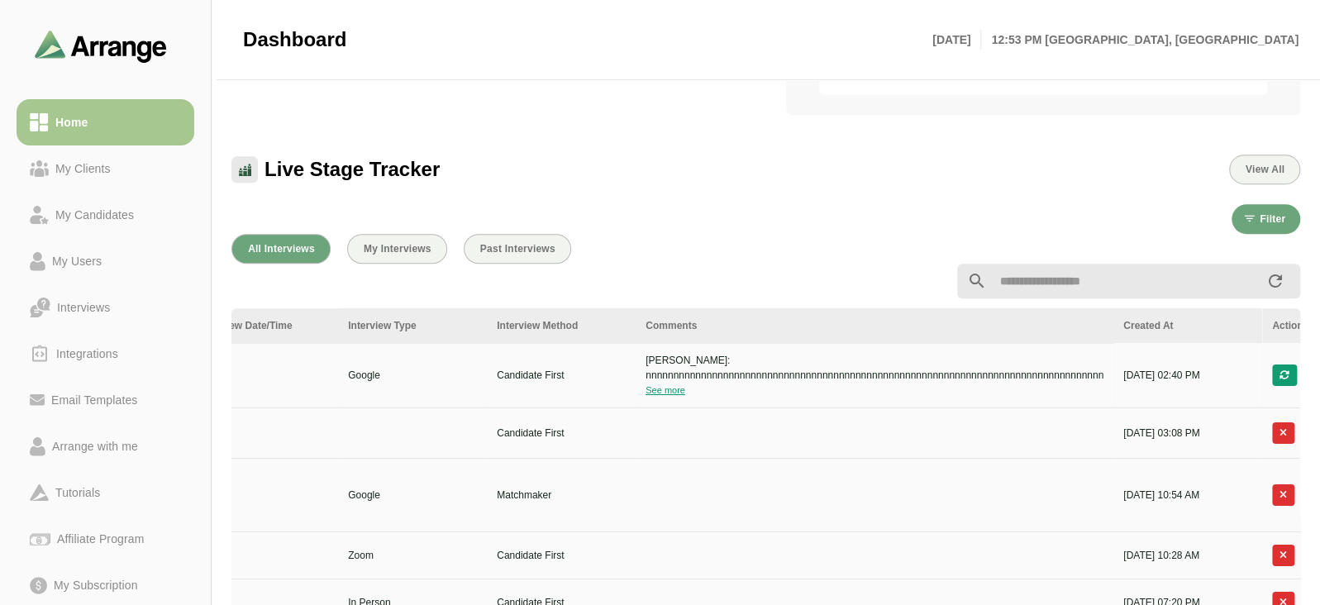
scroll to position [0, 844]
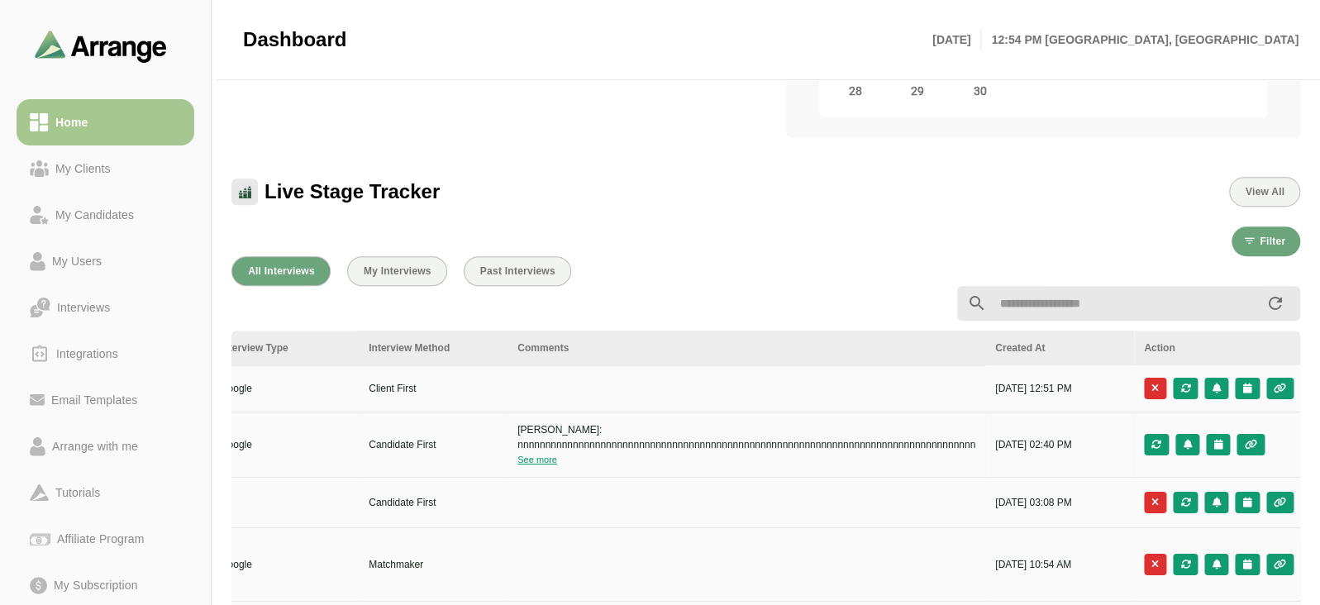
scroll to position [0, 844]
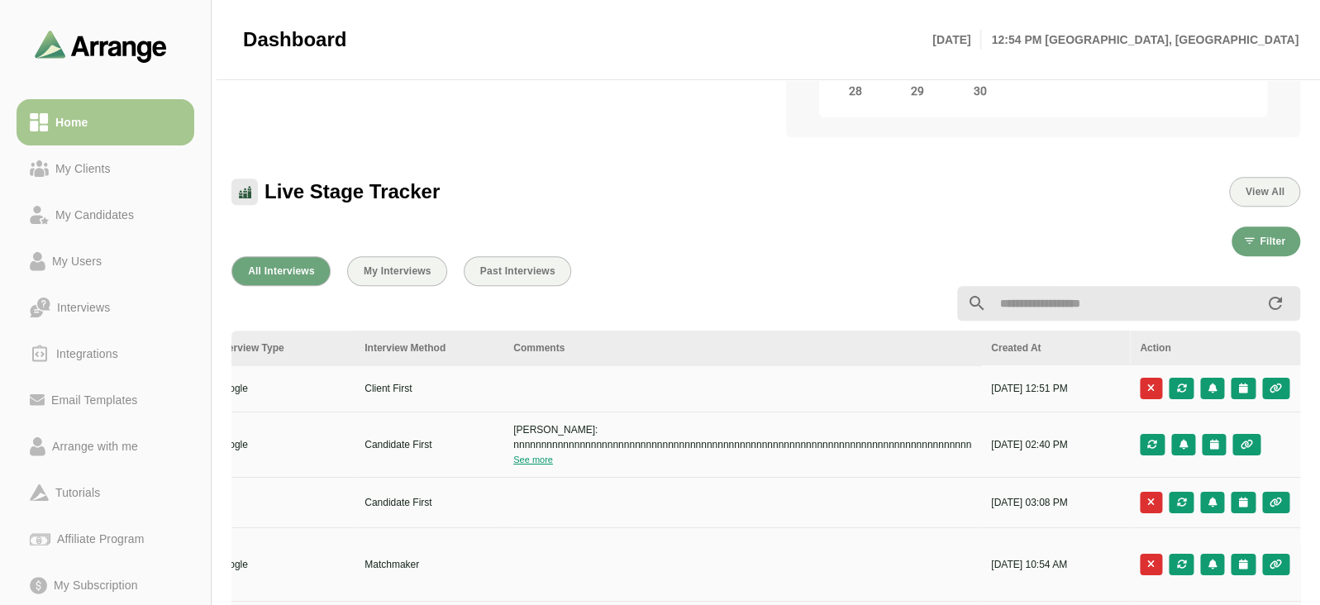
drag, startPoint x: 1067, startPoint y: 388, endPoint x: 1115, endPoint y: 393, distance: 48.3
click at [1115, 393] on p "[DATE] 12:51 PM" at bounding box center [1055, 388] width 129 height 15
